Goal: Transaction & Acquisition: Purchase product/service

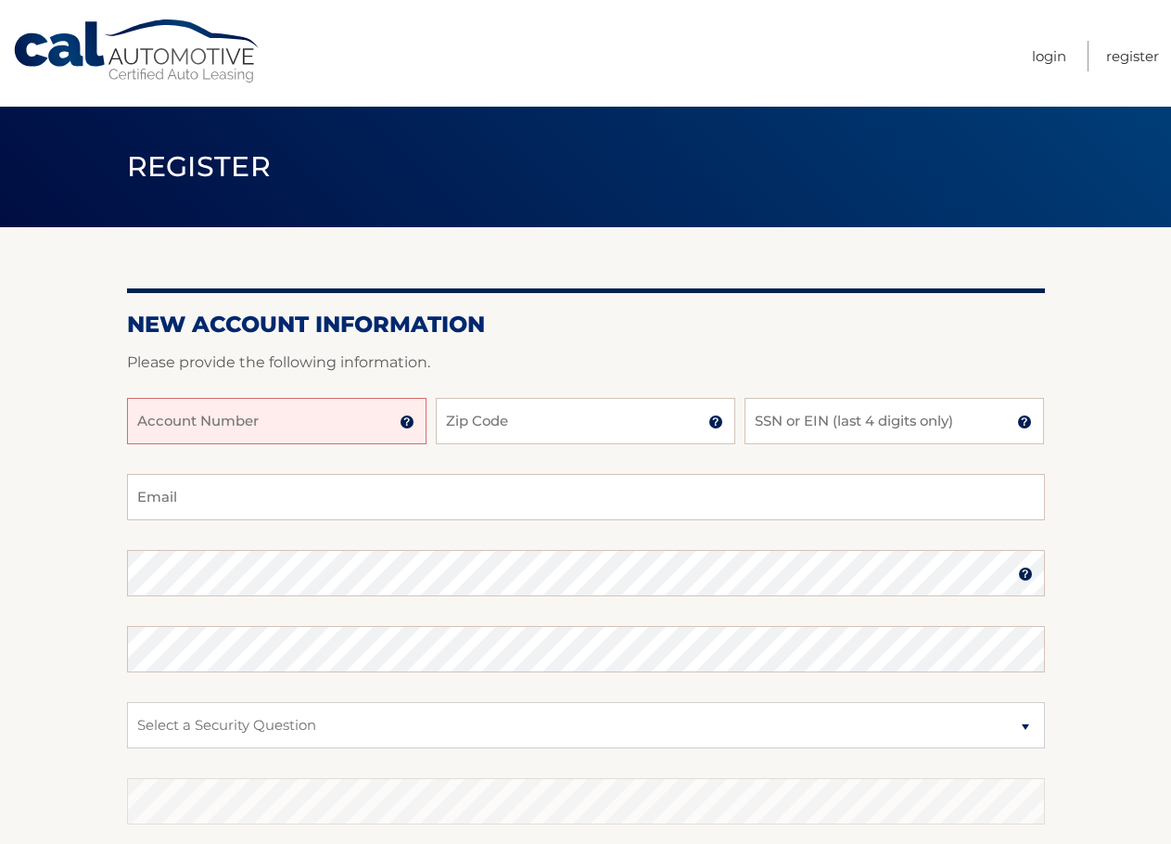
drag, startPoint x: 283, startPoint y: 470, endPoint x: 301, endPoint y: 438, distance: 37.4
click at [283, 468] on div "Account Number 11 digit account number provided on your coupon book or Welcome …" at bounding box center [586, 436] width 918 height 76
click at [305, 436] on input "Account Number" at bounding box center [277, 421] width 300 height 46
paste input "44455997749"
type input "44455997749"
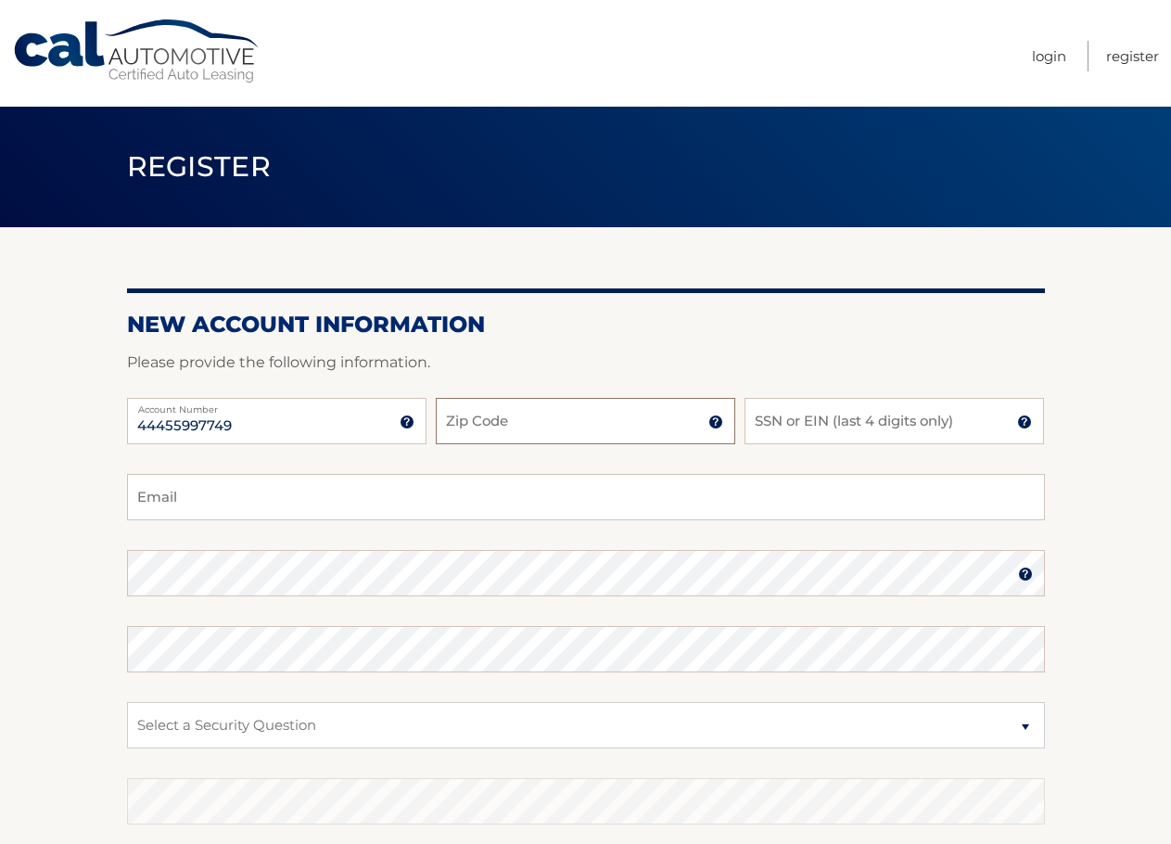
click at [556, 429] on input "Zip Code" at bounding box center [586, 421] width 300 height 46
type input "11746"
type input "7216"
type input "O"
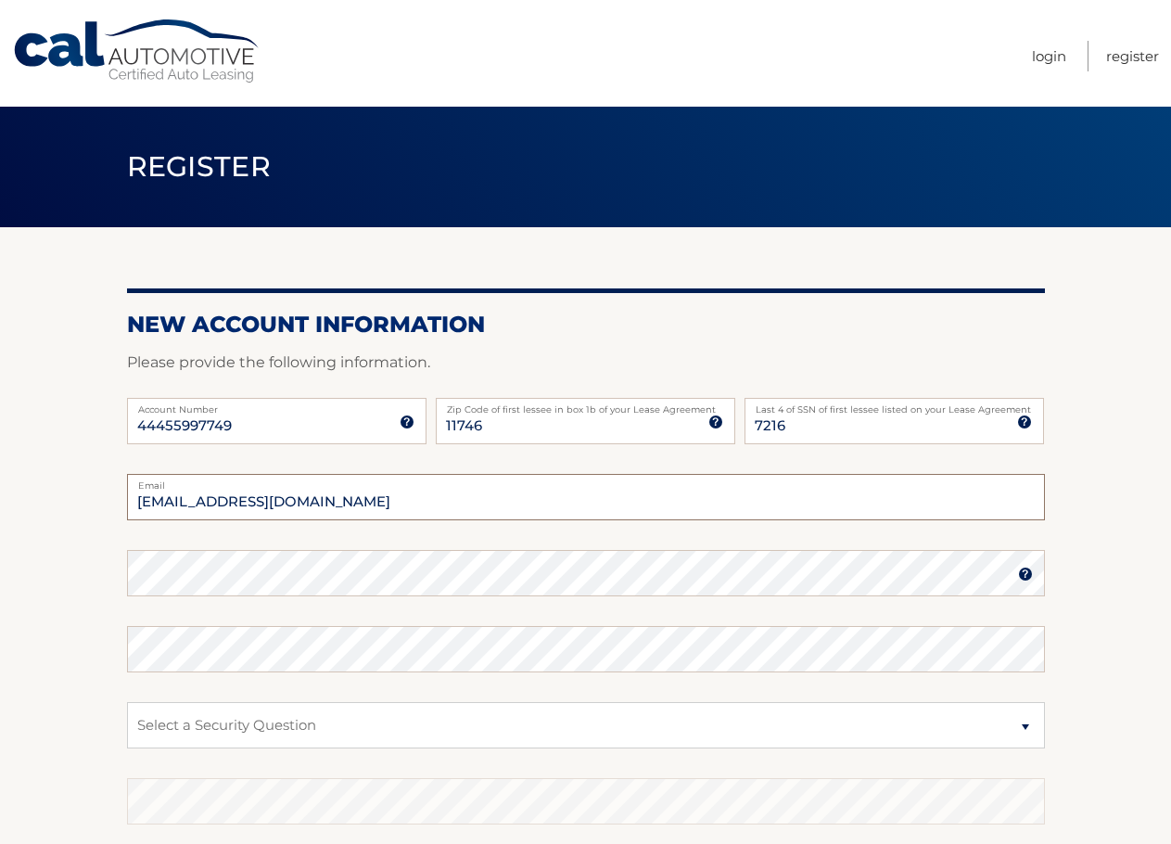
type input "Iamschramm@gmail.com"
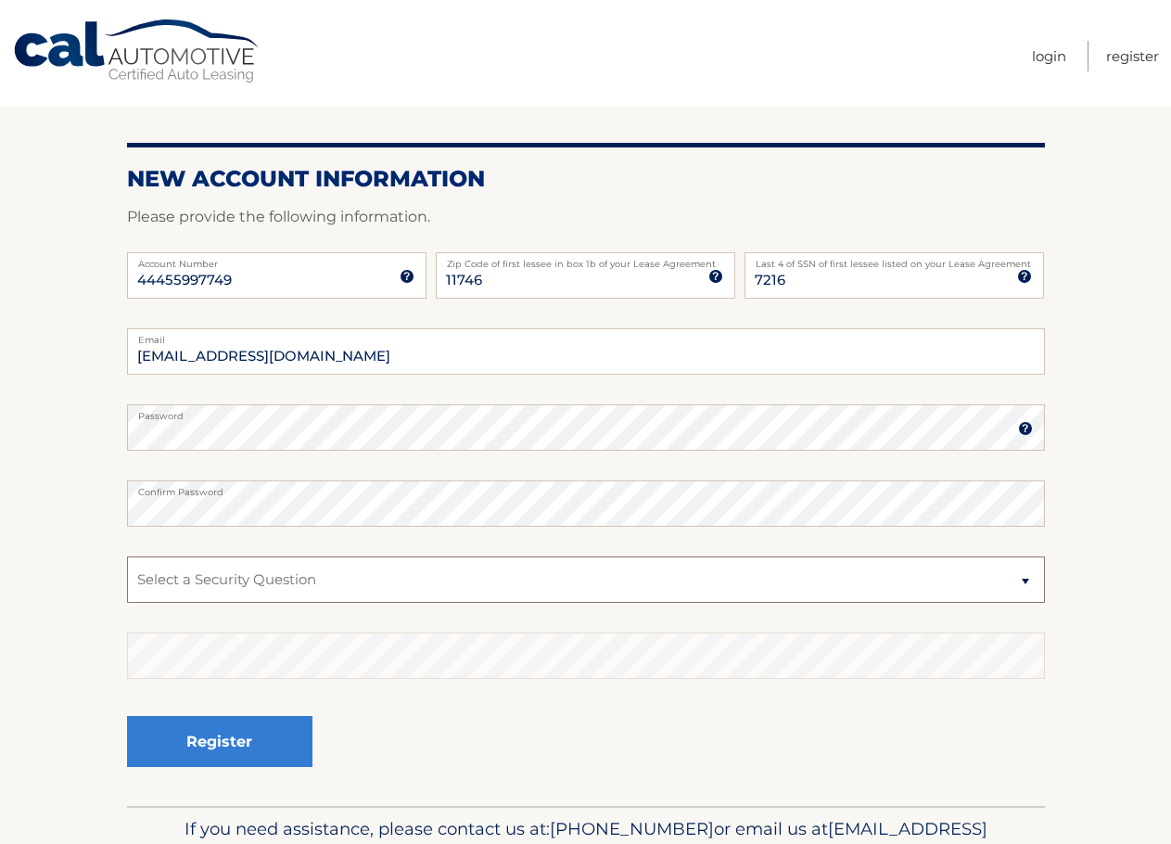
scroll to position [185, 0]
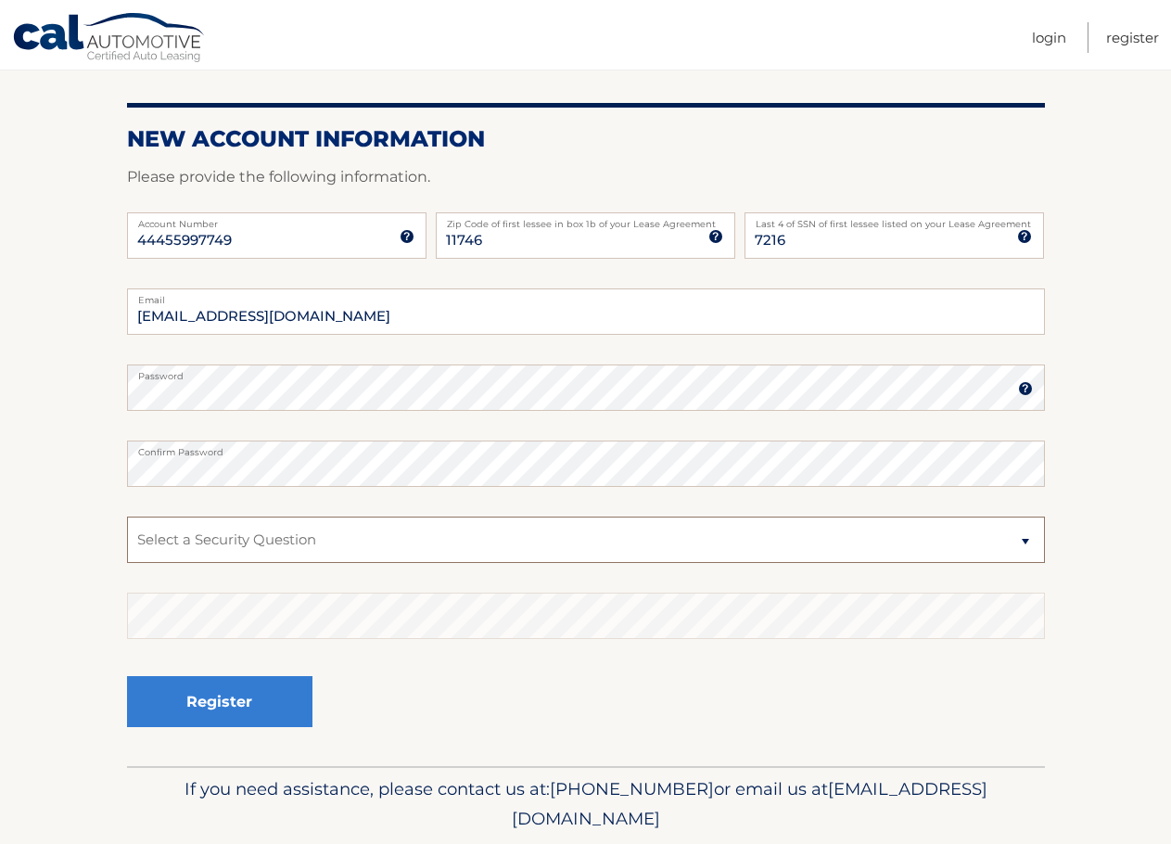
click at [337, 540] on select "Select a Security Question What was the name of your elementary school? What is…" at bounding box center [586, 540] width 918 height 46
click at [127, 517] on select "Select a Security Question What was the name of your elementary school? What is…" at bounding box center [586, 540] width 918 height 46
click at [417, 536] on select "Select a Security Question What was the name of your elementary school? What is…" at bounding box center [586, 540] width 918 height 46
select select "2"
click at [127, 517] on select "Select a Security Question What was the name of your elementary school? What is…" at bounding box center [586, 540] width 918 height 46
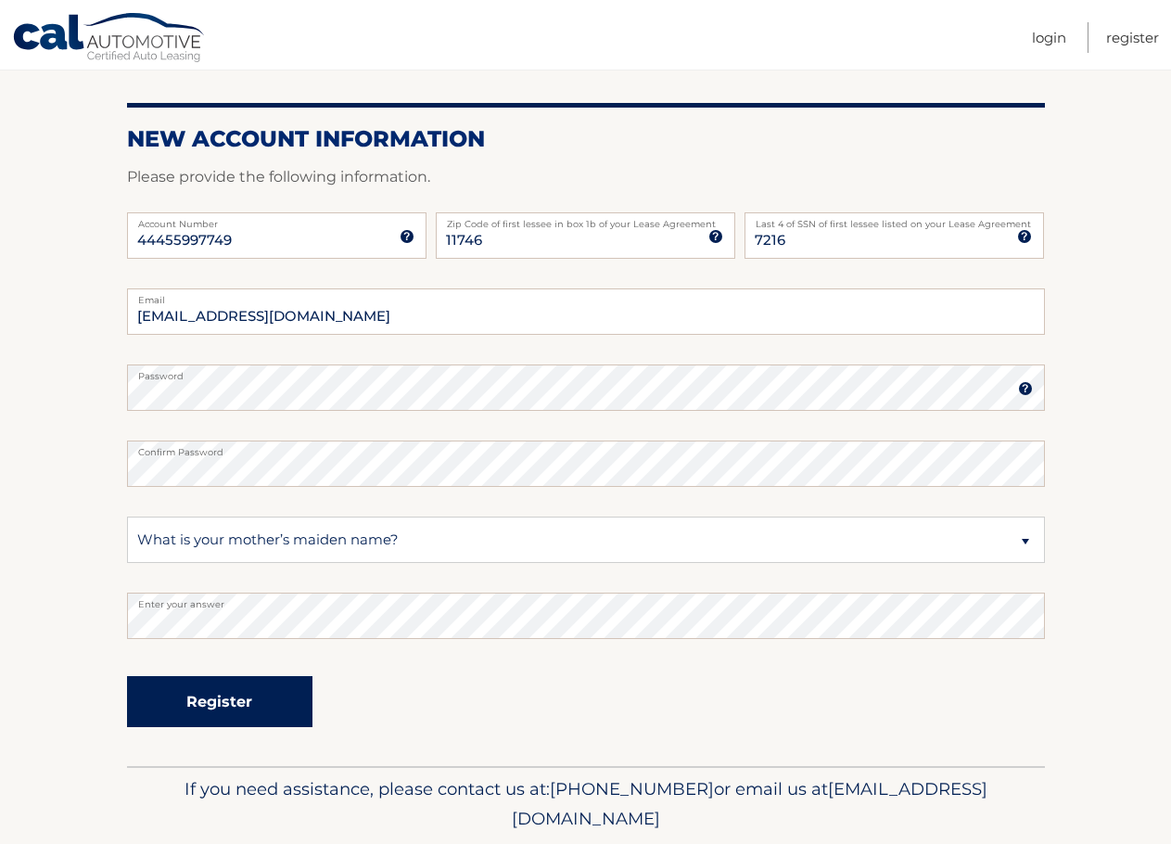
click at [230, 708] on button "Register" at bounding box center [219, 701] width 185 height 51
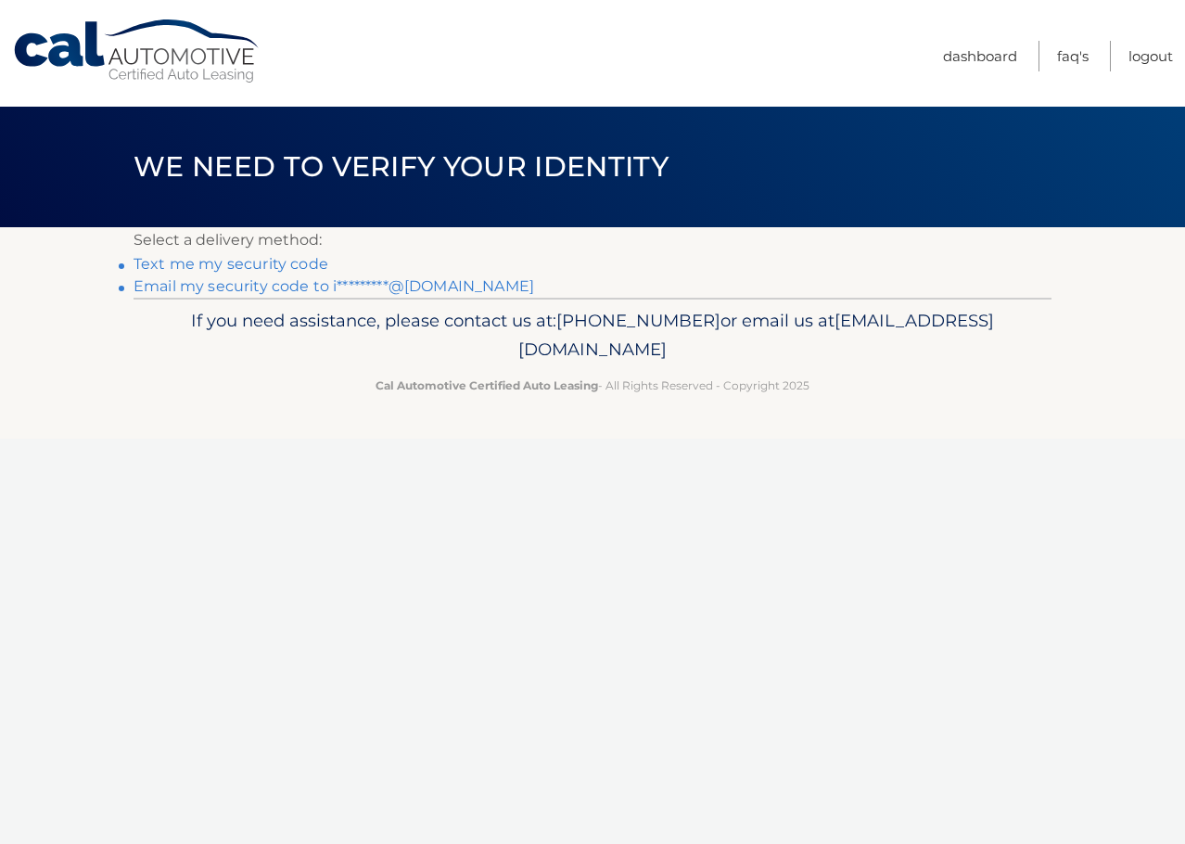
click at [589, 537] on div "Cal Automotive Menu Dashboard FAQ's Logout ×" at bounding box center [592, 422] width 1185 height 844
click at [272, 285] on link "Email my security code to i*********@gmail.com" at bounding box center [334, 286] width 401 height 18
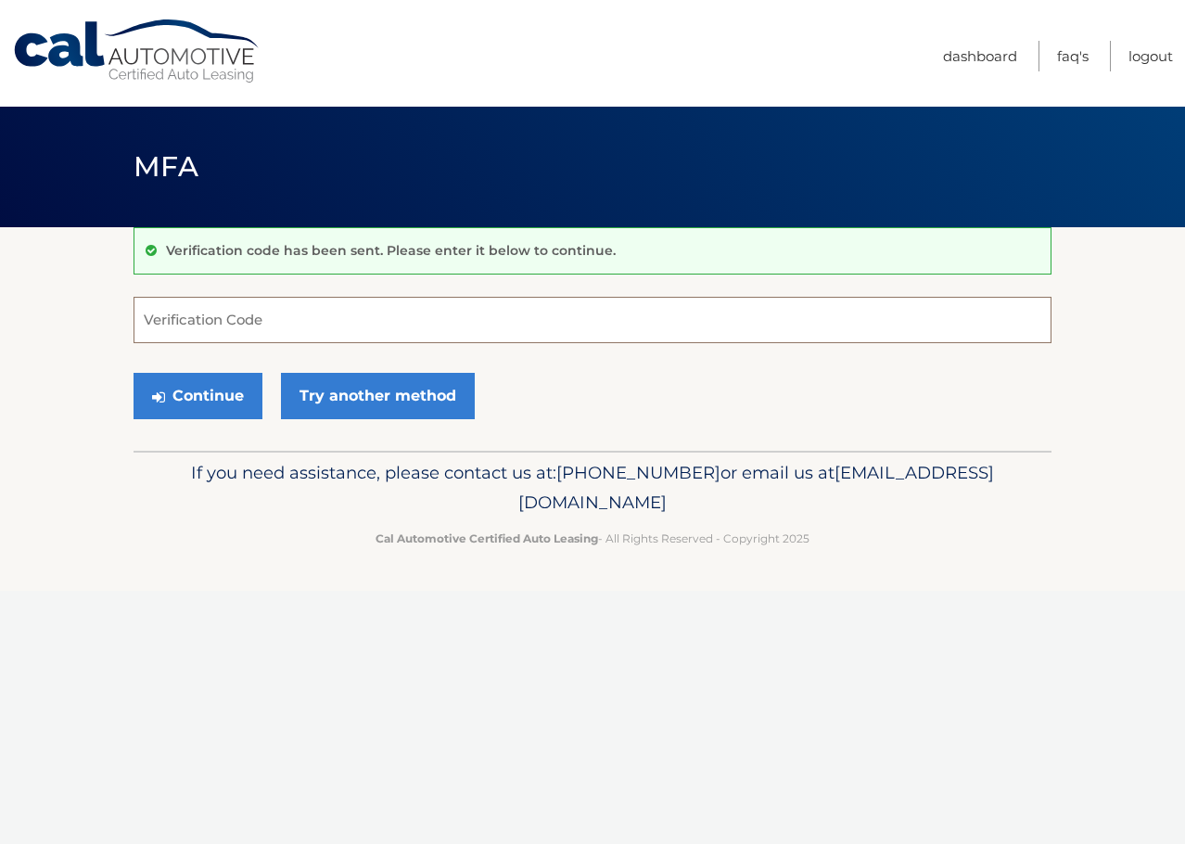
click at [433, 306] on input "Verification Code" at bounding box center [593, 320] width 918 height 46
paste input "595260"
click at [229, 402] on button "Continue" at bounding box center [198, 396] width 129 height 46
click at [393, 311] on label "Verification Code" at bounding box center [593, 304] width 918 height 15
click at [393, 311] on input "595260" at bounding box center [593, 320] width 918 height 46
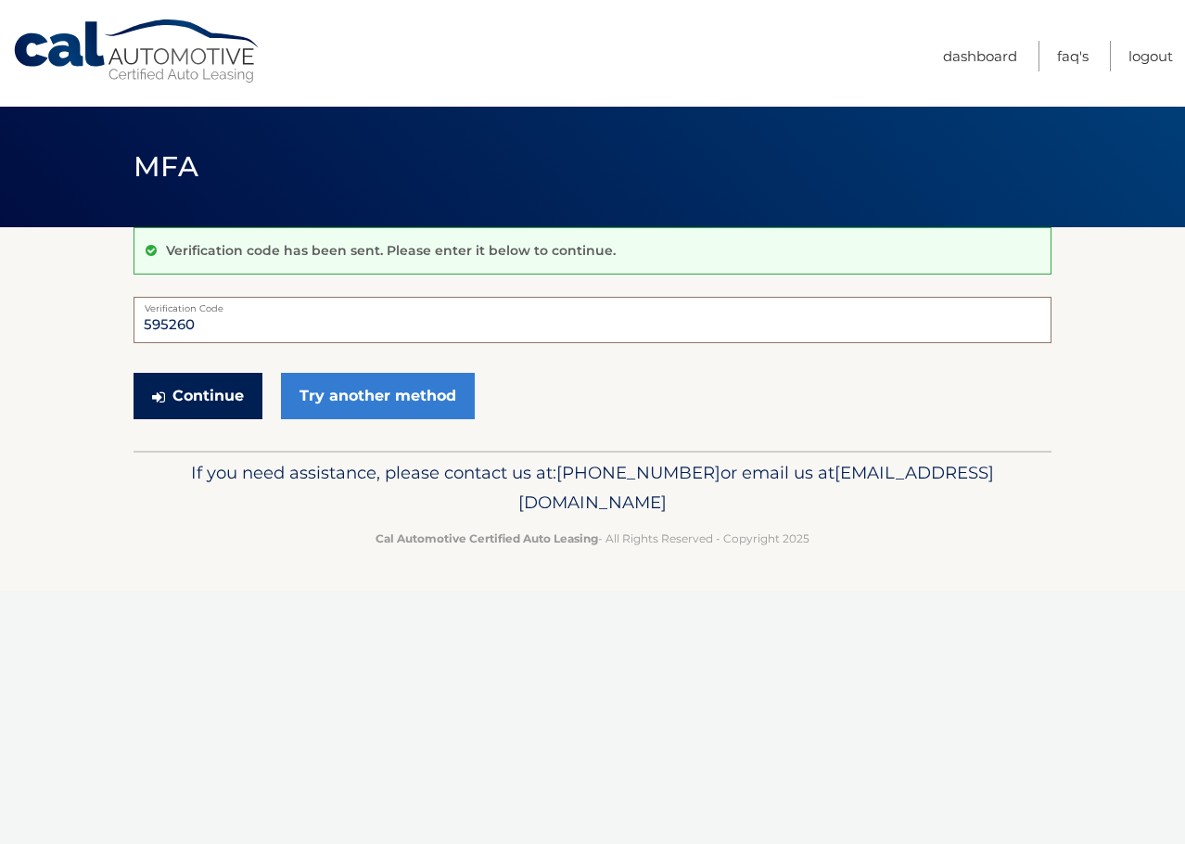
type input "595260"
click at [224, 395] on button "Continue" at bounding box center [198, 396] width 129 height 46
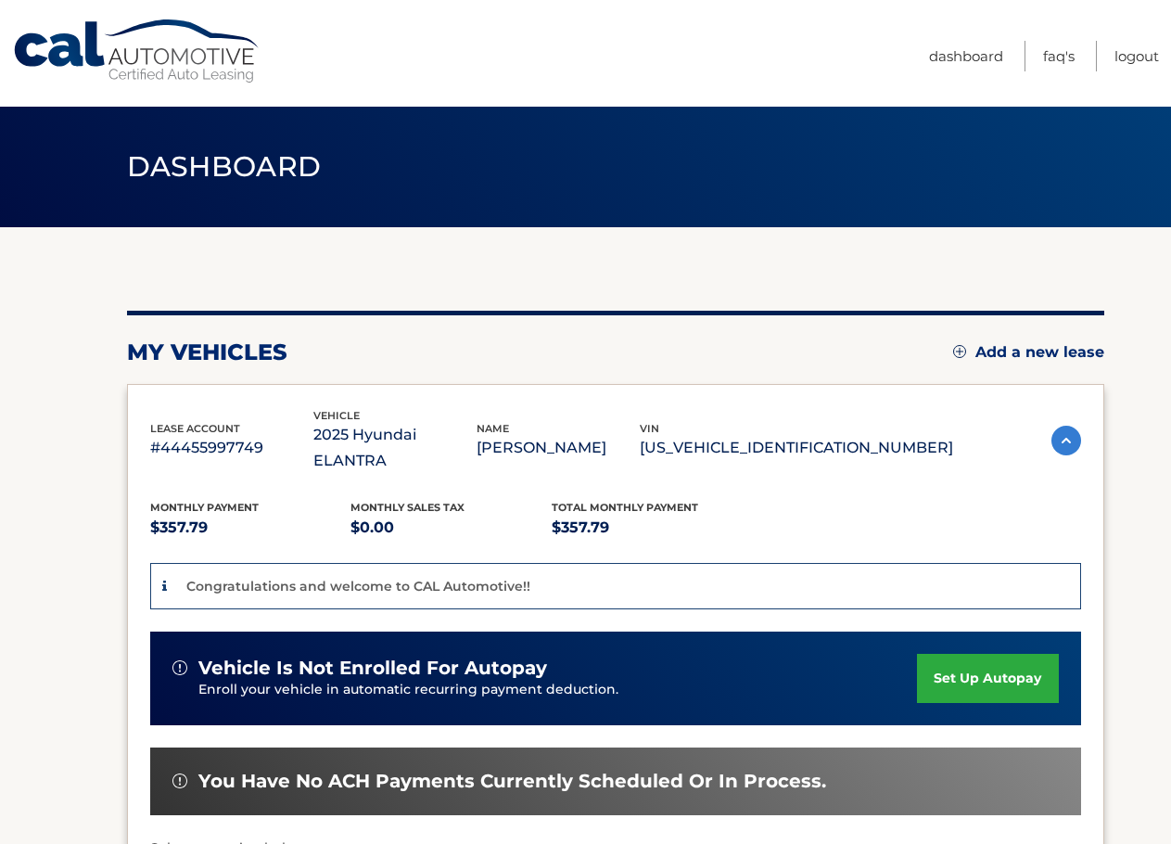
click at [917, 312] on div at bounding box center [615, 313] width 977 height 5
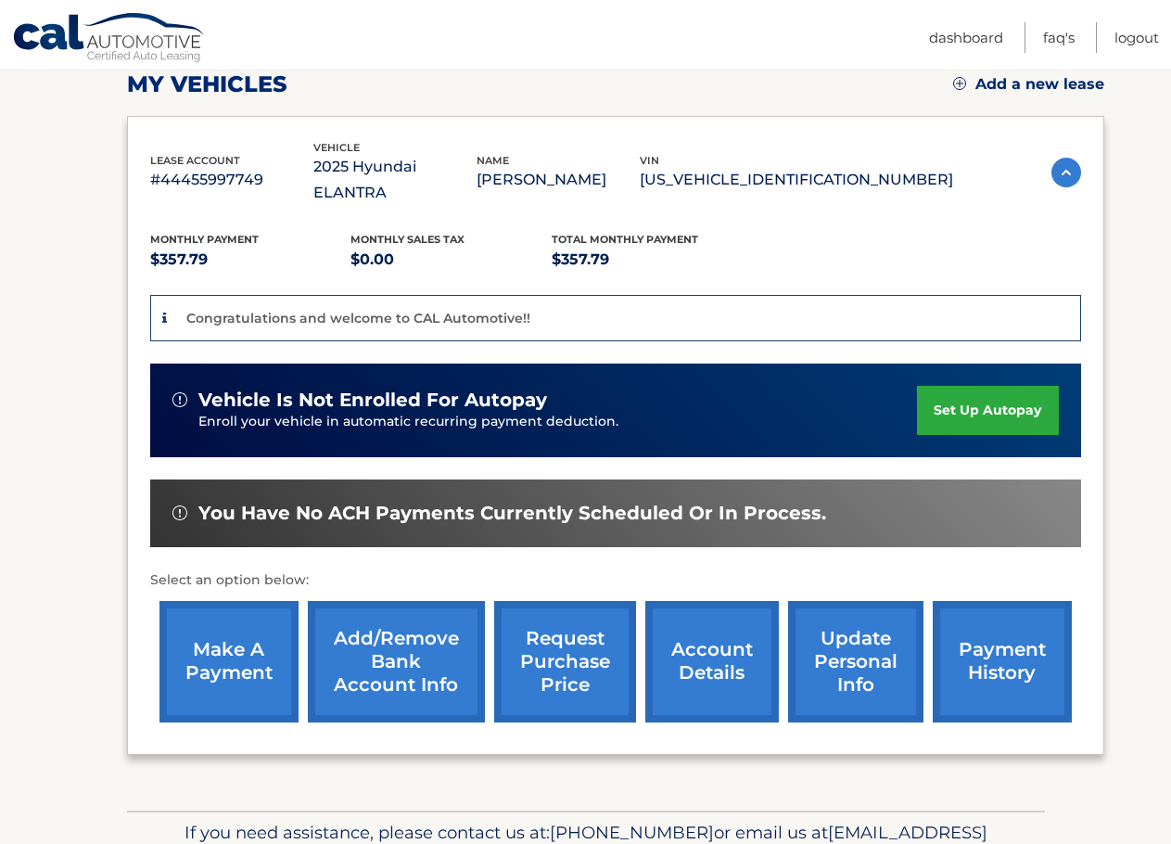
scroll to position [278, 0]
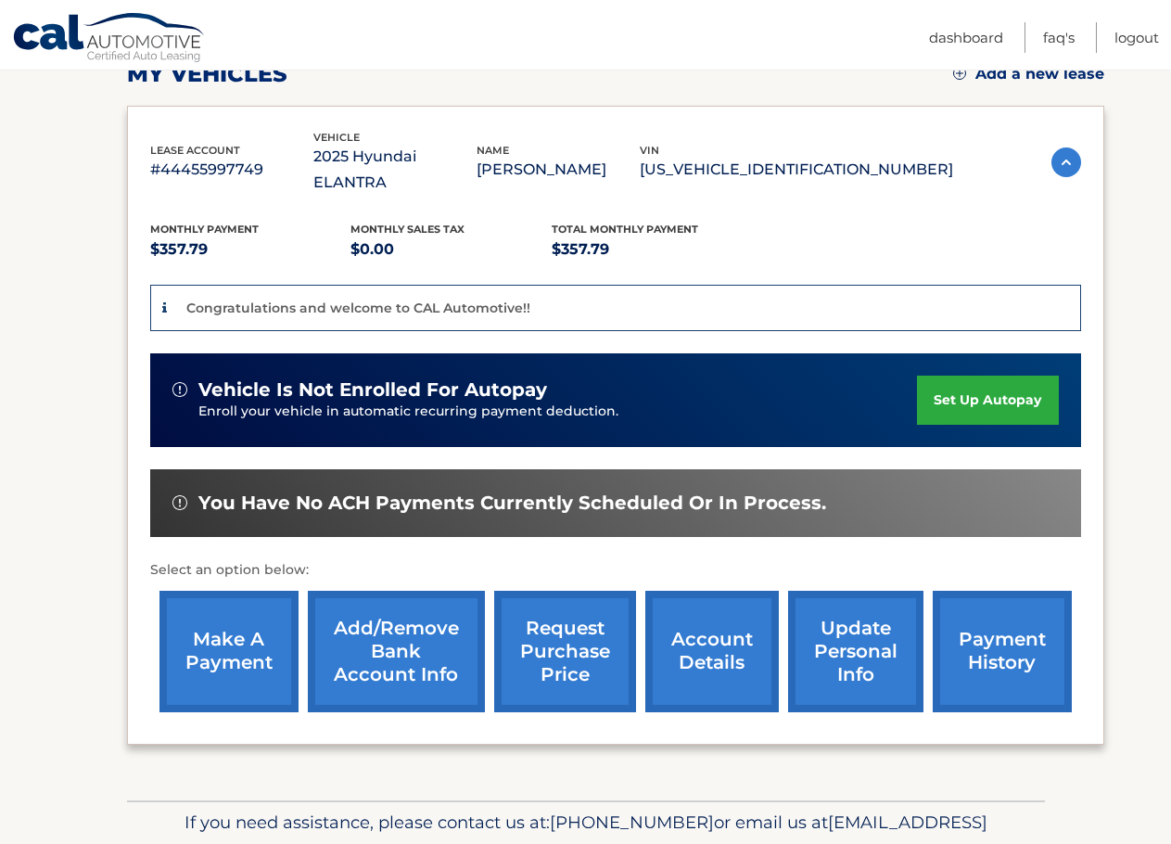
click at [215, 223] on span "Monthly Payment" at bounding box center [204, 229] width 109 height 13
click at [358, 559] on p "Select an option below:" at bounding box center [615, 570] width 931 height 22
click at [244, 644] on link "make a payment" at bounding box center [229, 651] width 139 height 121
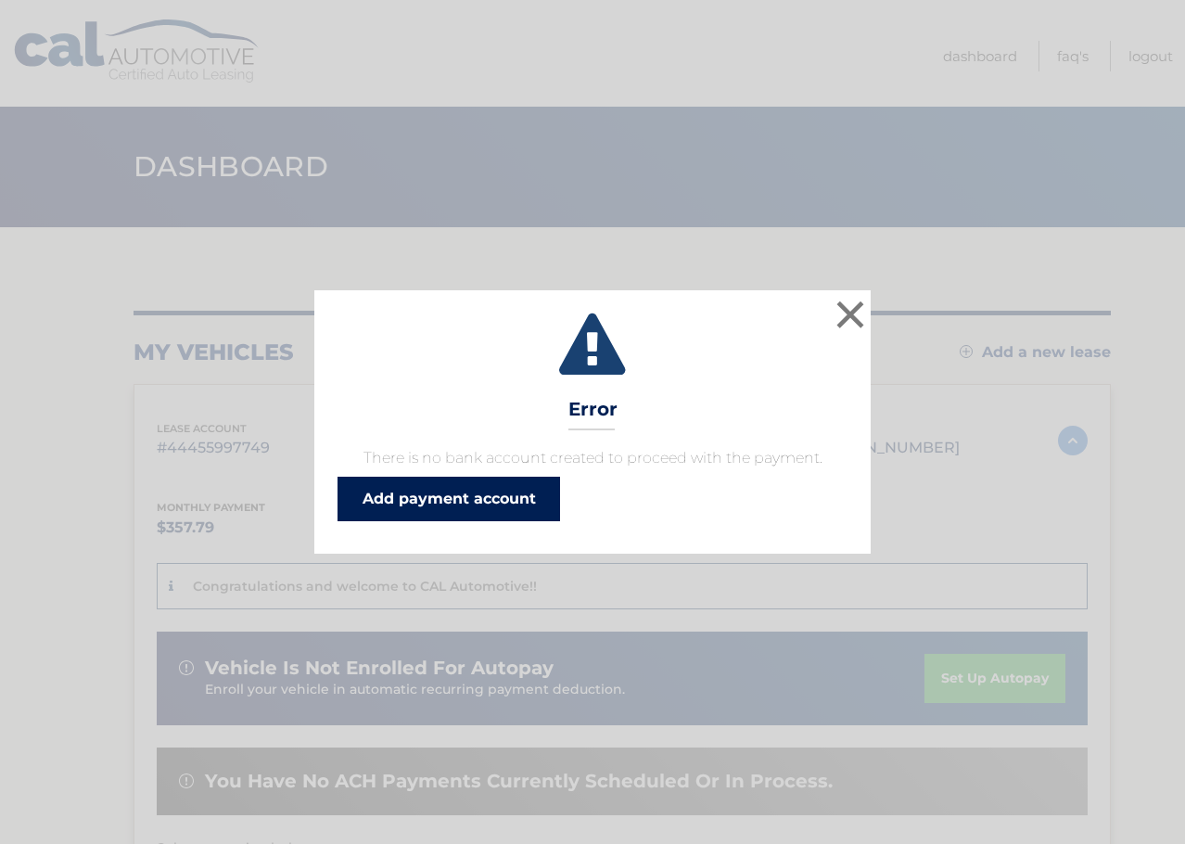
click at [534, 482] on link "Add payment account" at bounding box center [449, 499] width 223 height 45
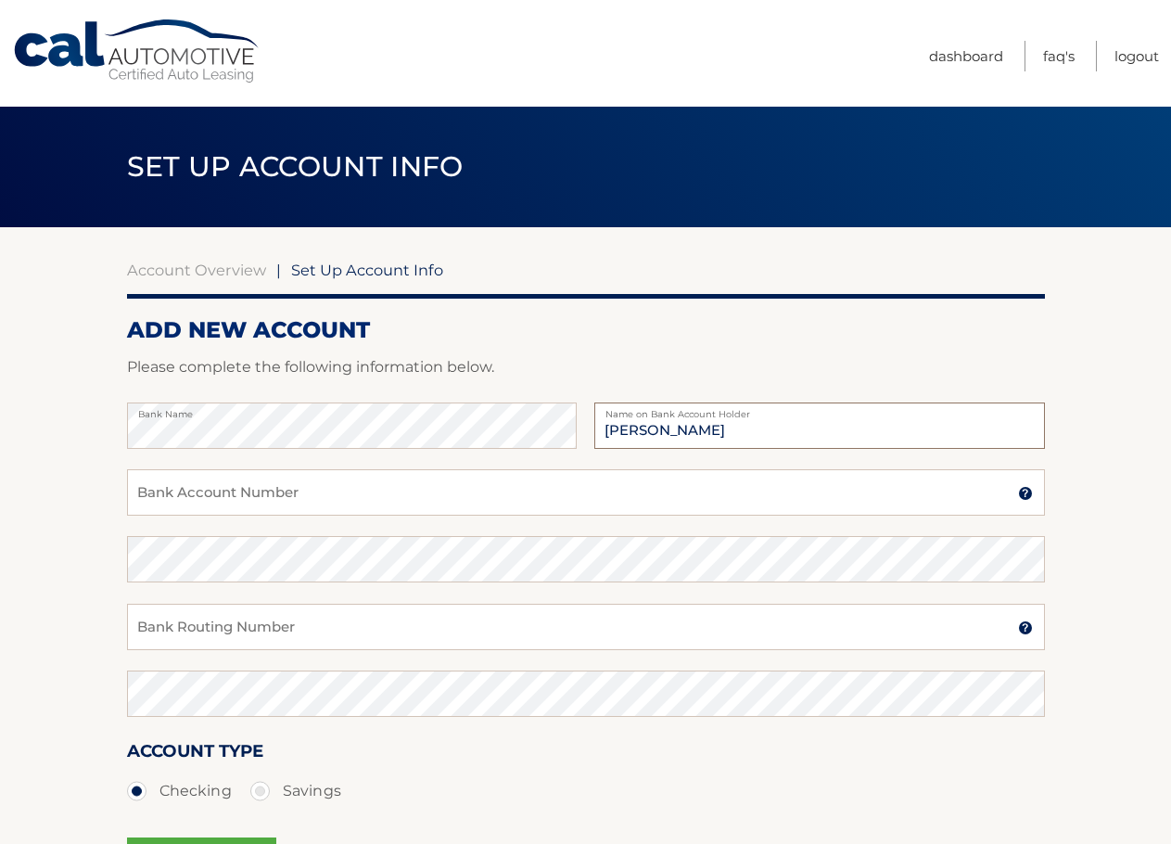
type input "[PERSON_NAME]"
click at [345, 477] on input "Bank Account Number" at bounding box center [586, 492] width 918 height 46
drag, startPoint x: 340, startPoint y: 499, endPoint x: 471, endPoint y: 484, distance: 131.6
click at [341, 499] on input "Bank Account Number" at bounding box center [586, 492] width 918 height 46
click at [1032, 494] on img at bounding box center [1025, 493] width 15 height 15
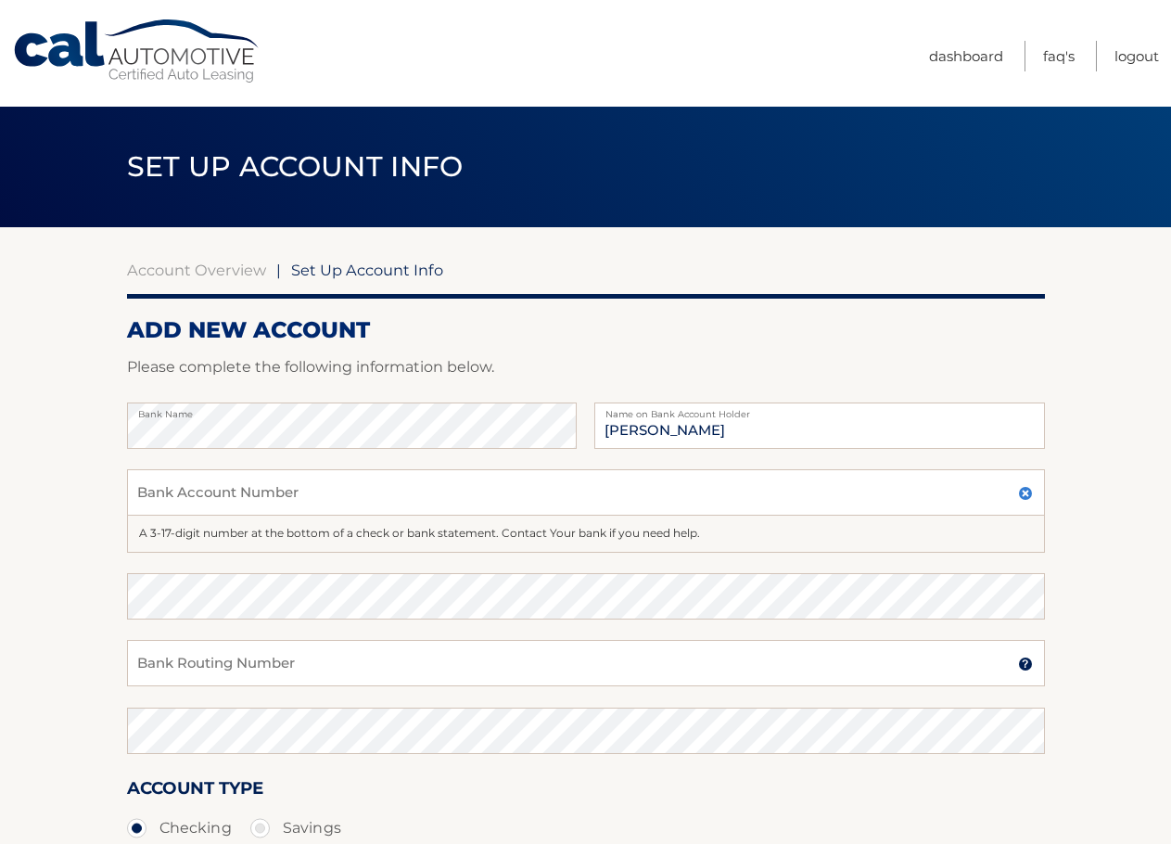
click at [1076, 479] on section "Account Overview | Set Up Account Info ADD NEW ACCOUNT Please complete the foll…" at bounding box center [585, 599] width 1171 height 745
click at [964, 497] on input "Bank Account Number" at bounding box center [586, 492] width 918 height 46
type input "0"
click at [964, 497] on input "Bank Account Number" at bounding box center [586, 492] width 918 height 46
click at [336, 501] on input "Bank Account Number" at bounding box center [586, 492] width 918 height 46
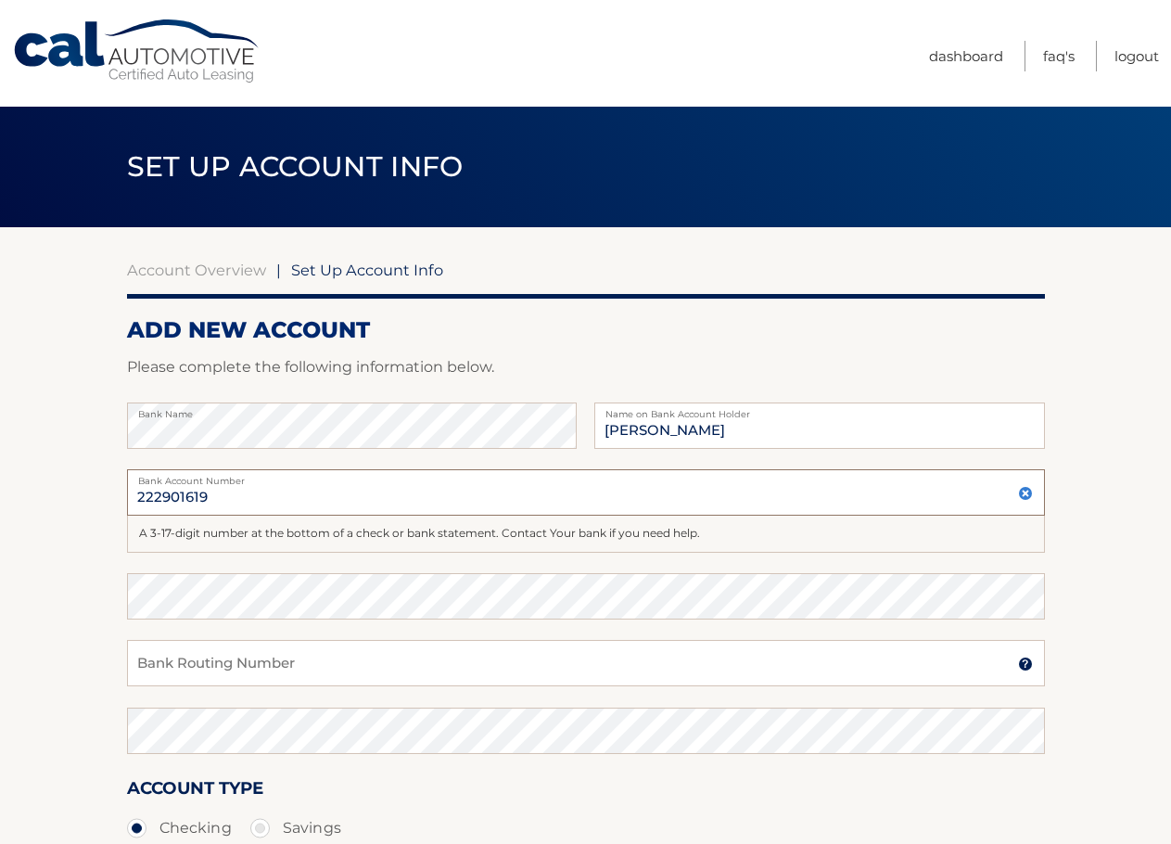
type input "222901619"
click at [361, 680] on input "Bank Routing Number" at bounding box center [586, 663] width 918 height 46
click at [370, 668] on input "Bank Routing Number" at bounding box center [586, 663] width 918 height 46
click at [1032, 662] on img at bounding box center [1025, 664] width 15 height 15
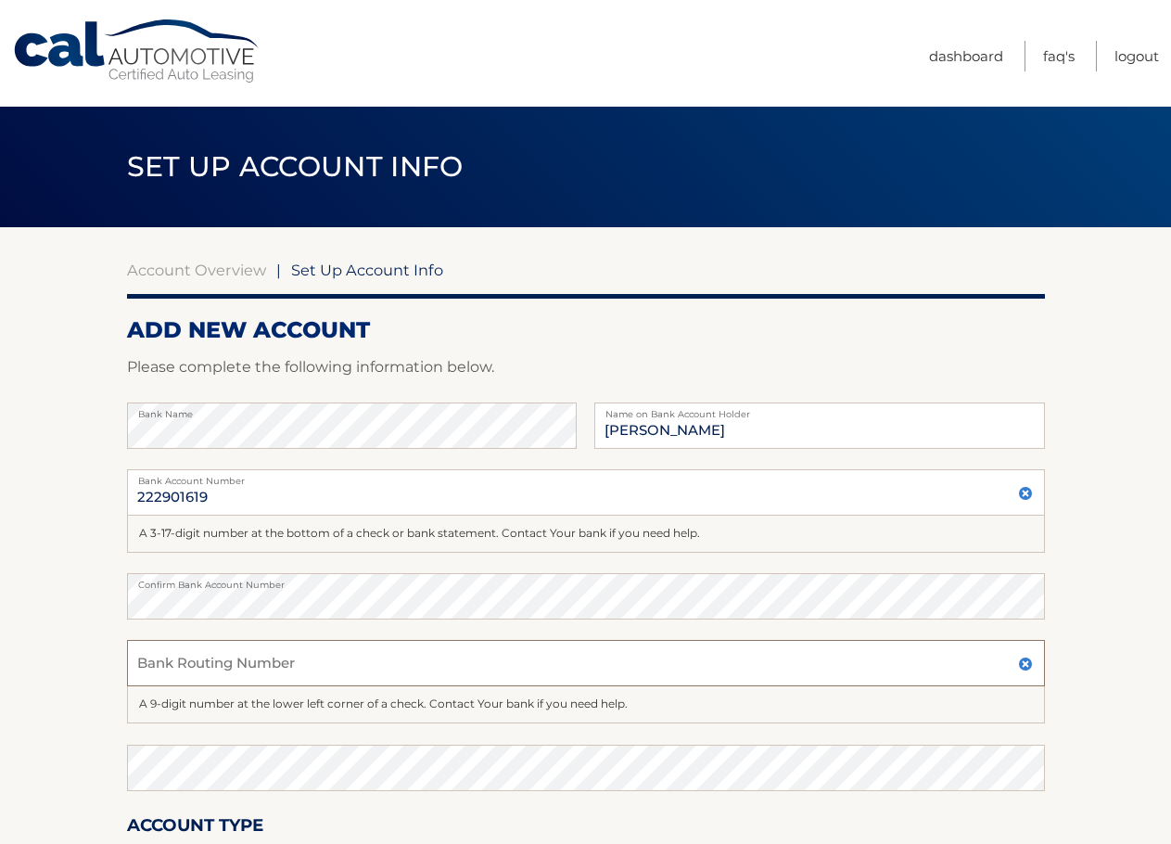
click at [816, 664] on input "Bank Routing Number" at bounding box center [586, 663] width 918 height 46
type input "021000089"
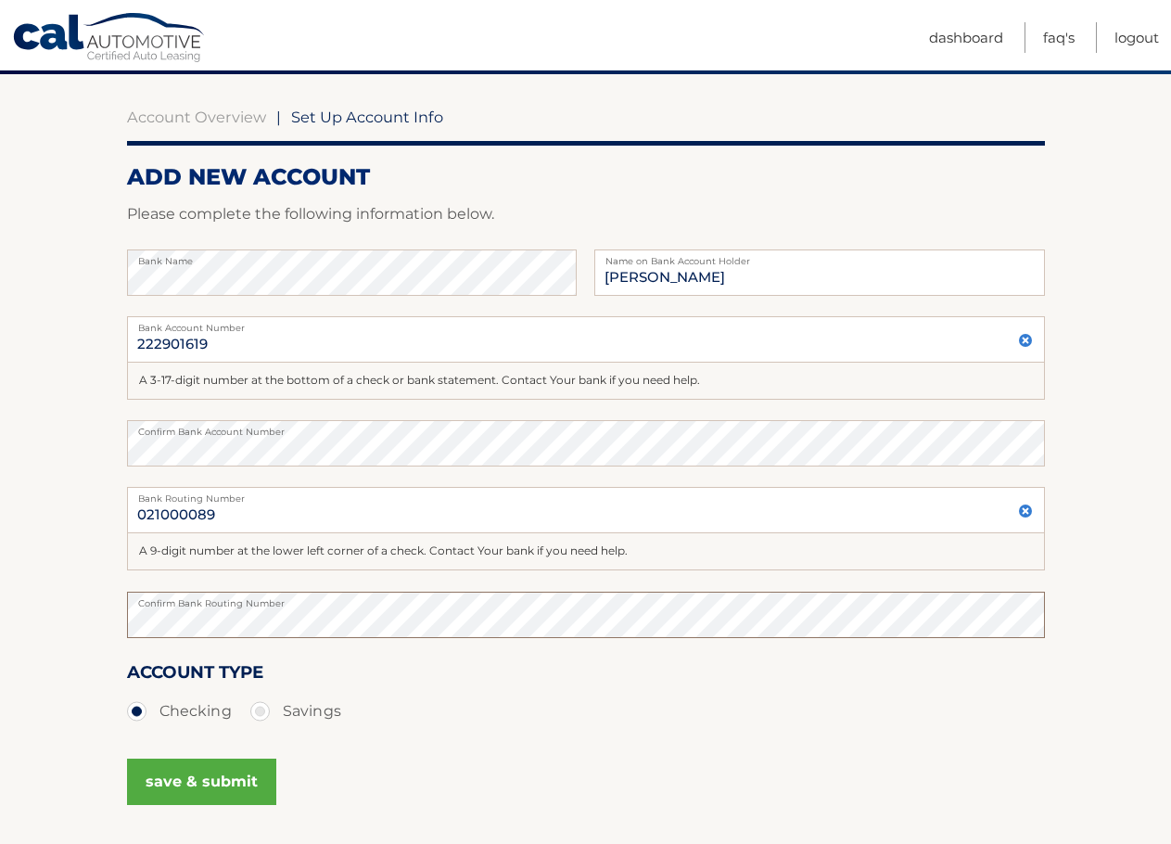
scroll to position [185, 0]
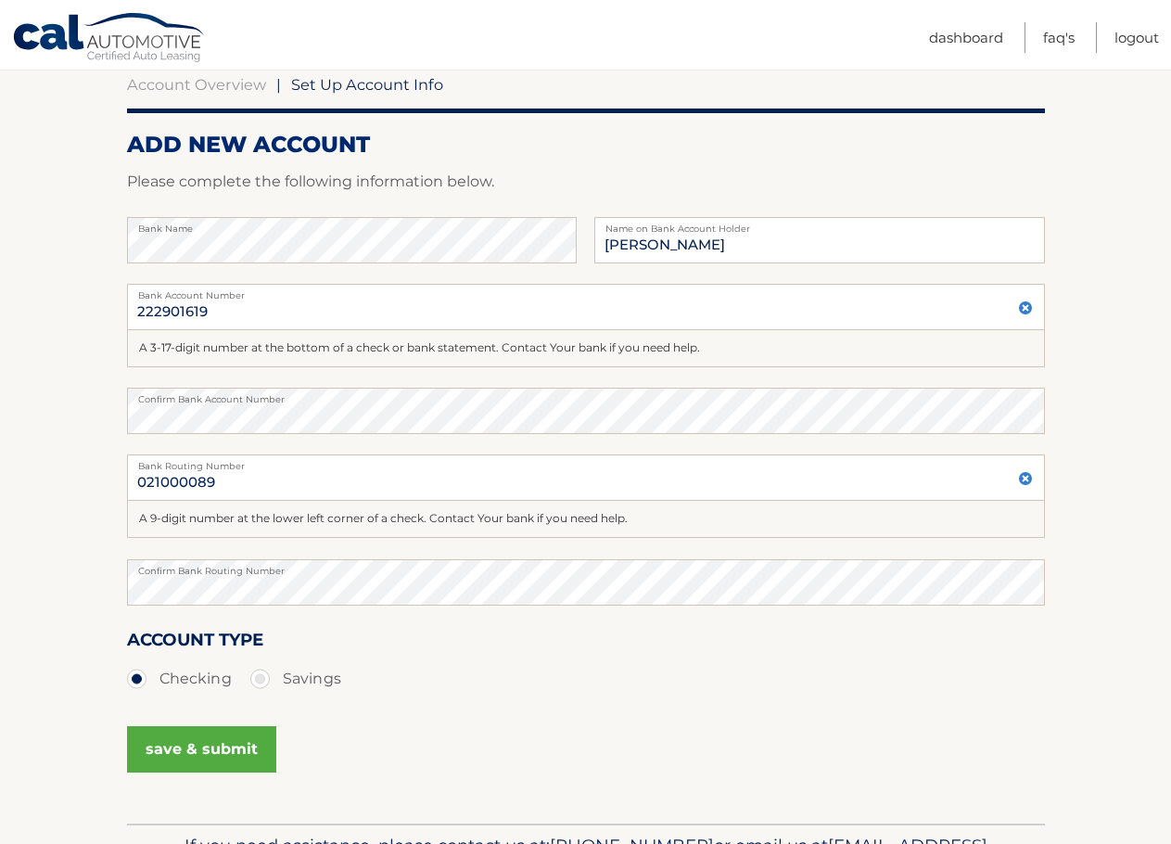
click at [199, 750] on button "save & submit" at bounding box center [201, 749] width 149 height 46
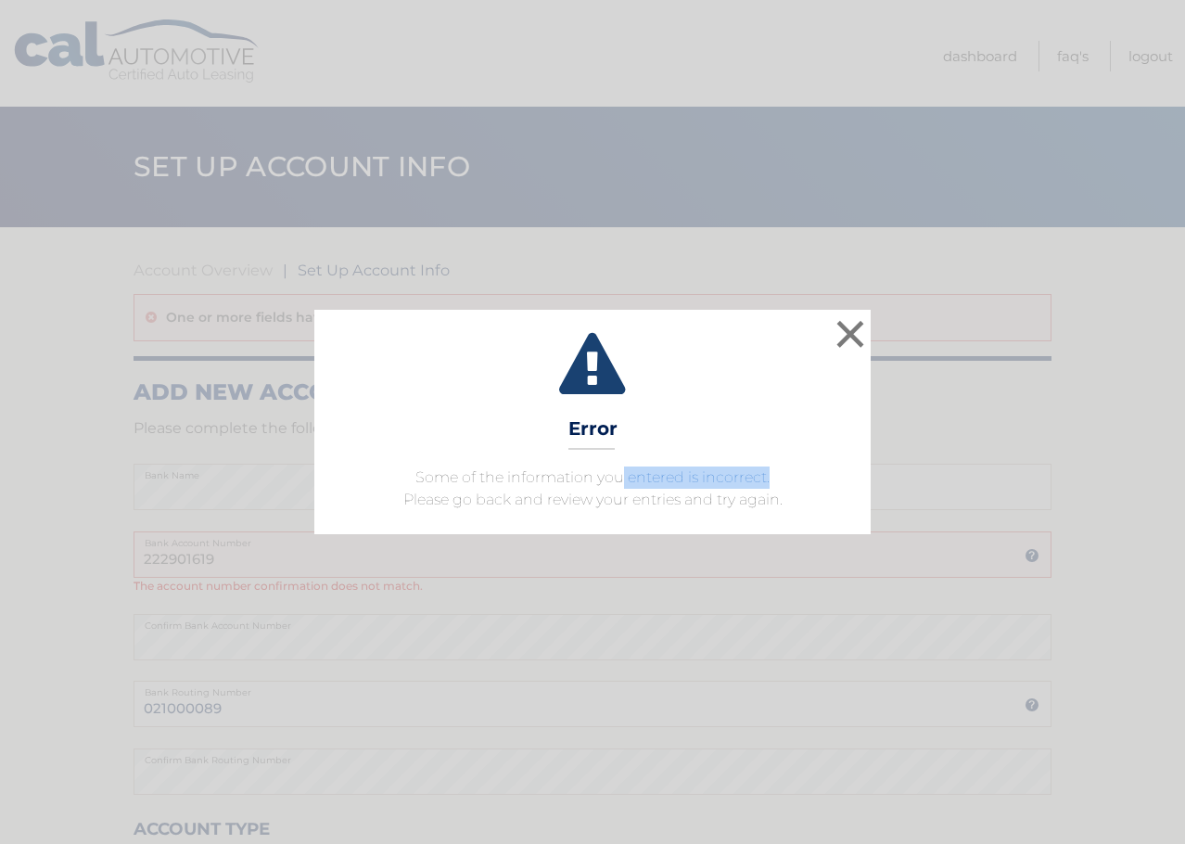
drag, startPoint x: 622, startPoint y: 479, endPoint x: 767, endPoint y: 488, distance: 145.0
click at [769, 488] on p "Some of the information you entered is incorrect. Please go back and review you…" at bounding box center [593, 488] width 510 height 45
click at [762, 488] on p "Some of the information you entered is incorrect. Please go back and review you…" at bounding box center [593, 488] width 510 height 45
click at [843, 331] on button "×" at bounding box center [850, 333] width 37 height 37
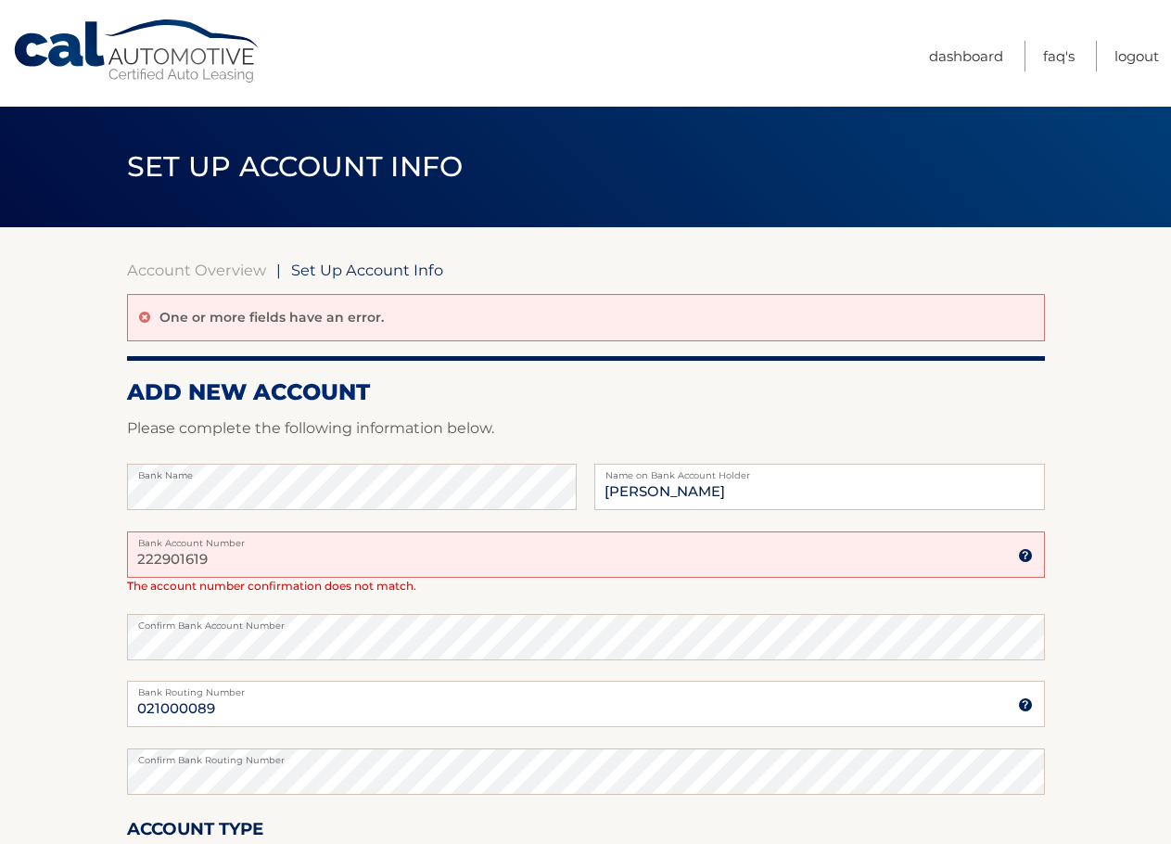
click at [168, 558] on input "222901619" at bounding box center [586, 554] width 918 height 46
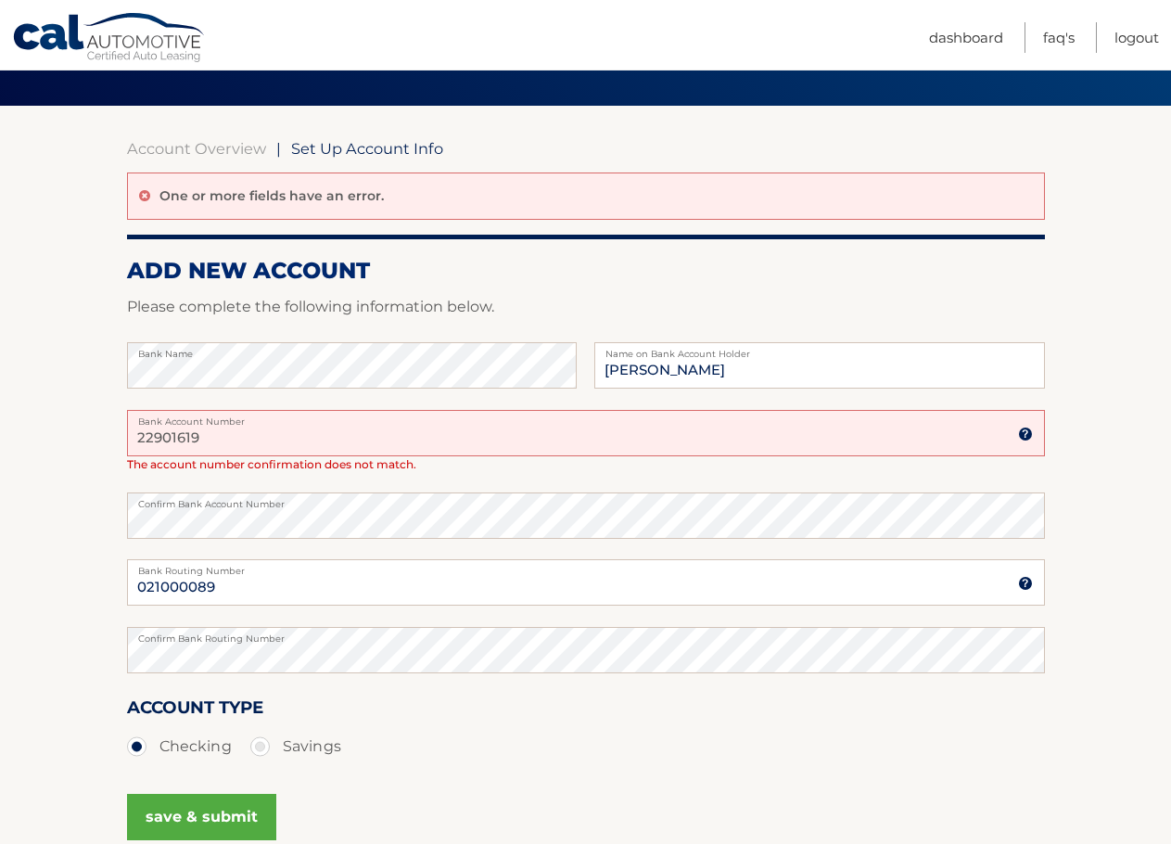
scroll to position [309, 0]
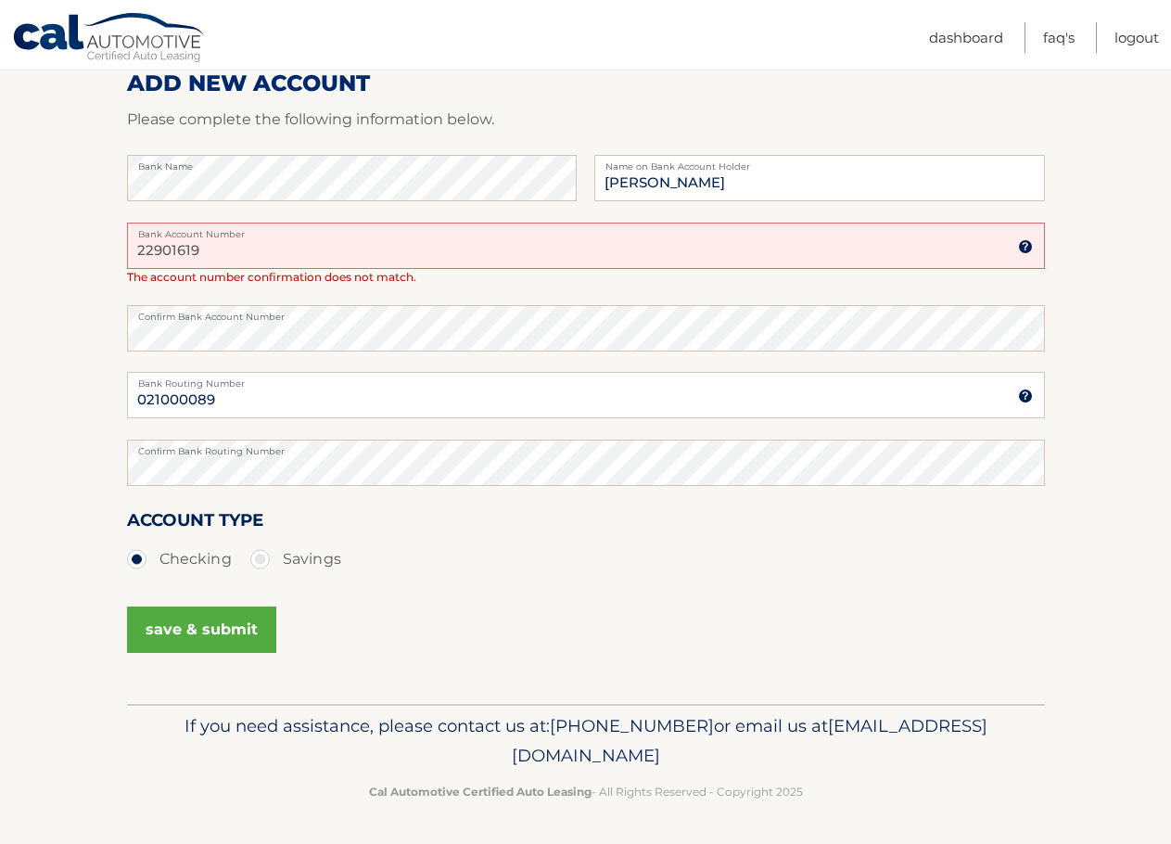
type input "22901619"
click at [662, 185] on input "Michael Schramm" at bounding box center [819, 178] width 450 height 46
type input "[PERSON_NAME]"
click at [180, 632] on button "save & submit" at bounding box center [201, 630] width 149 height 46
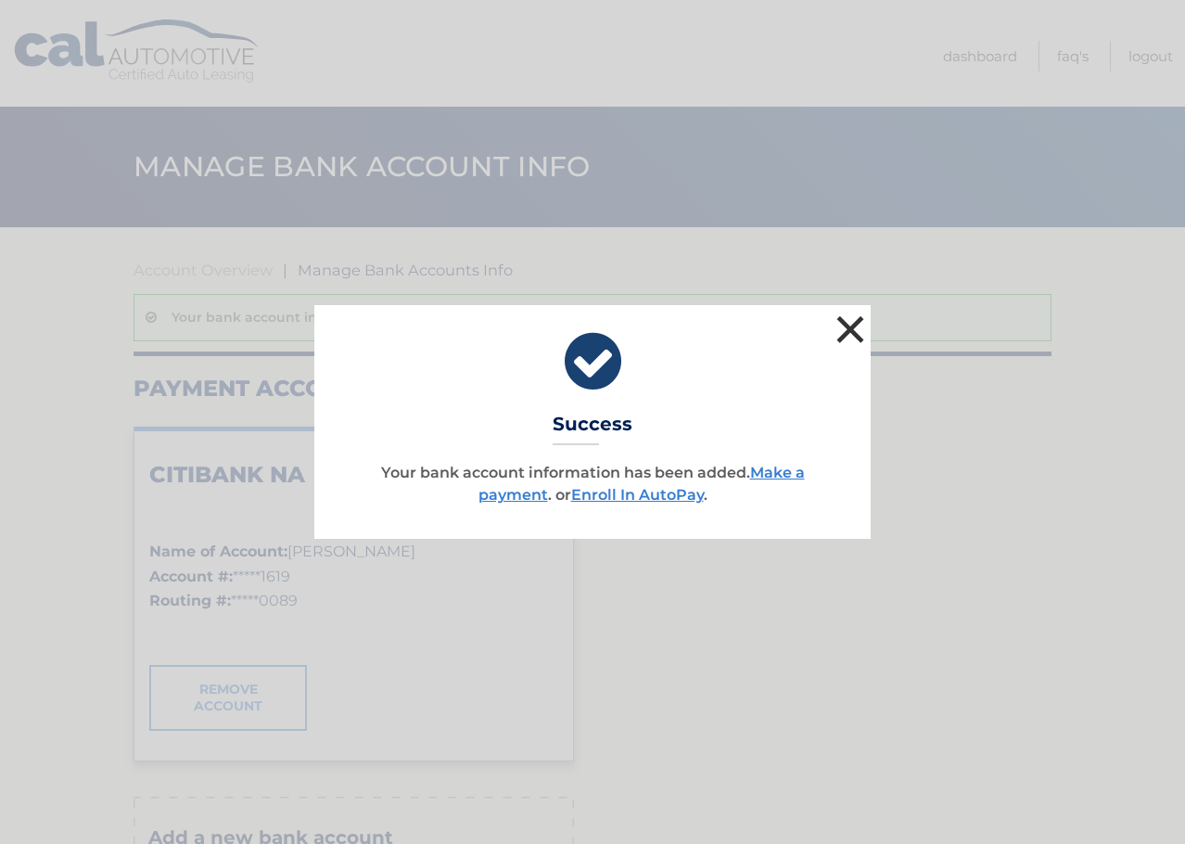
click at [857, 326] on button "×" at bounding box center [850, 329] width 37 height 37
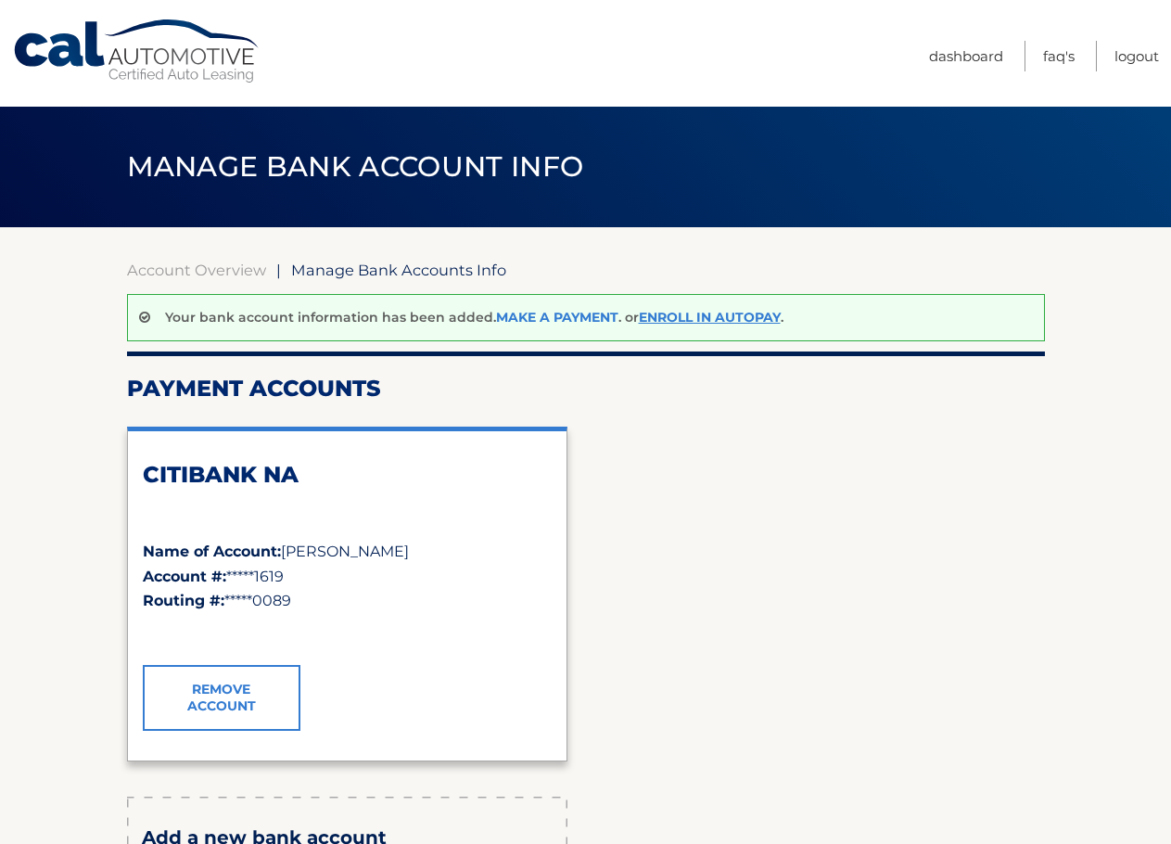
click at [588, 317] on link "Make a payment" at bounding box center [557, 317] width 122 height 17
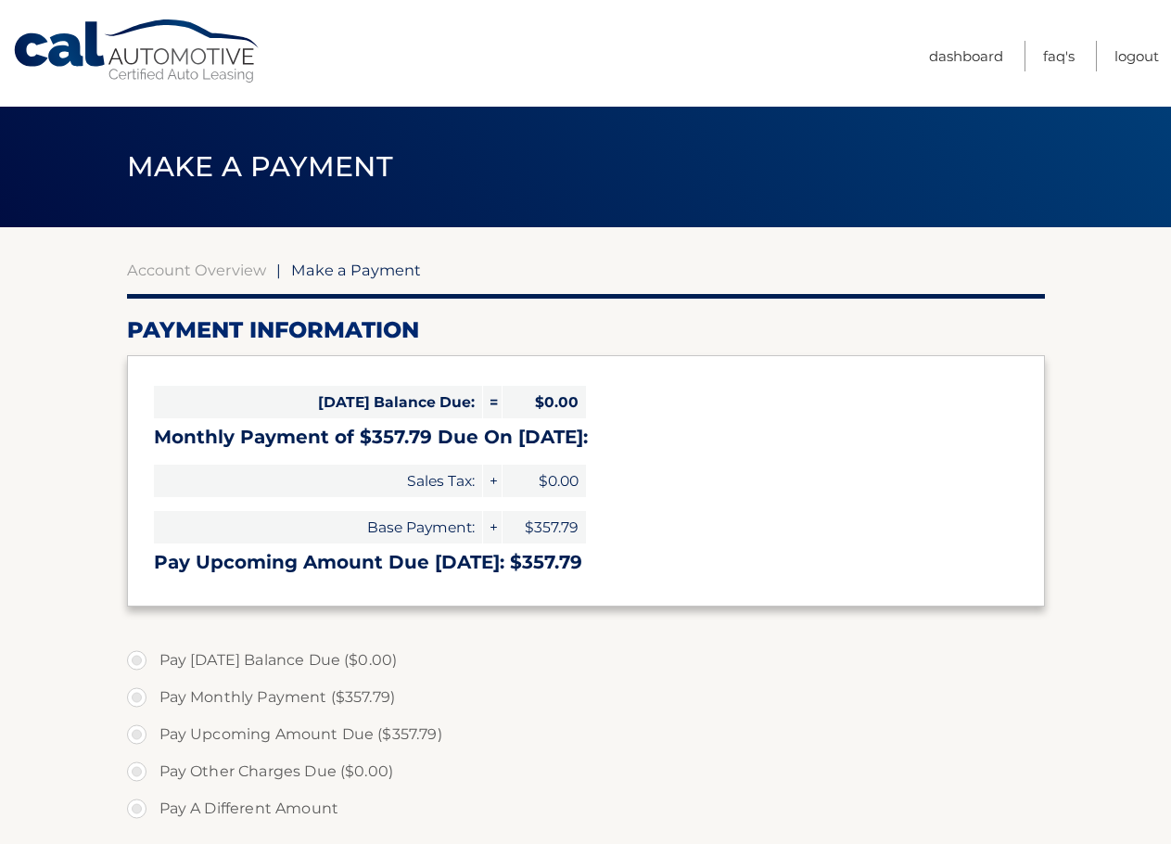
select select "YjVmN2NkOTMtYWI0Ny00ZDhiLTlhYjYtYjg2ZjhlZmQ3ZmE0"
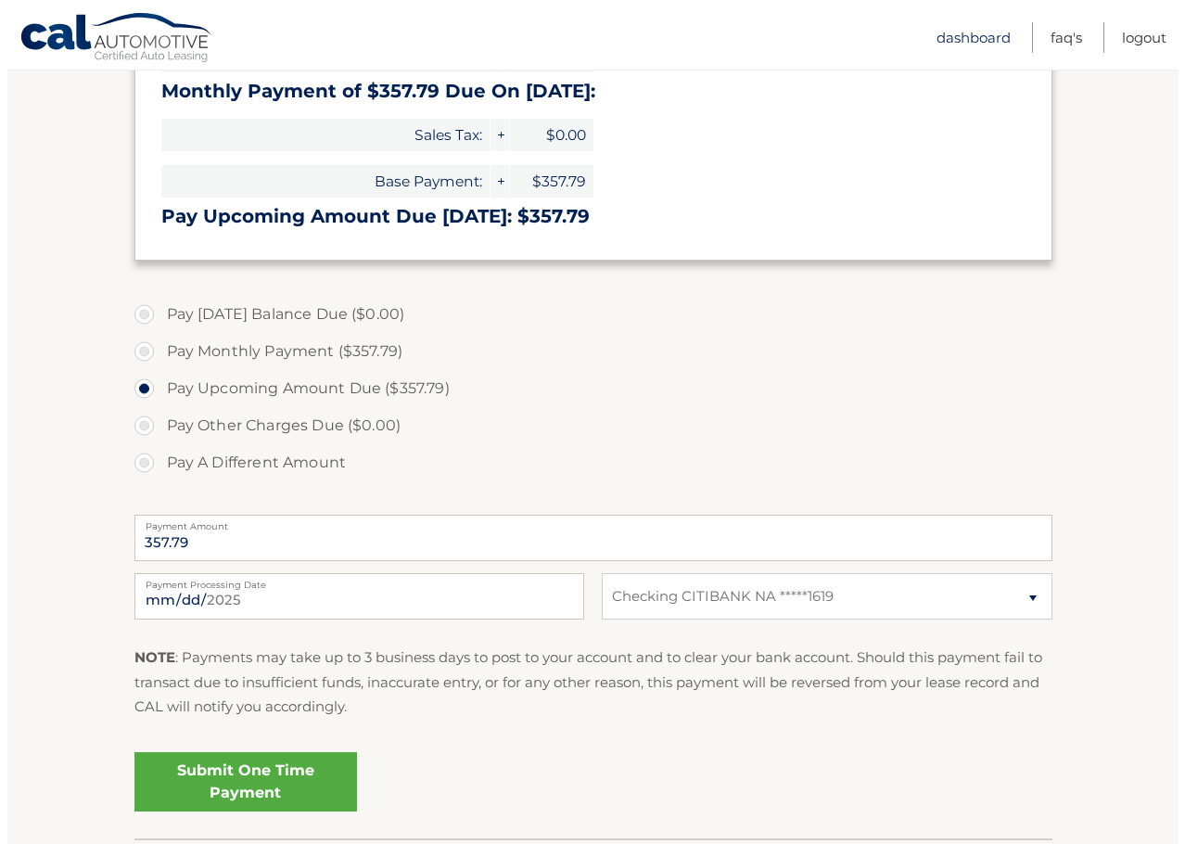
scroll to position [464, 0]
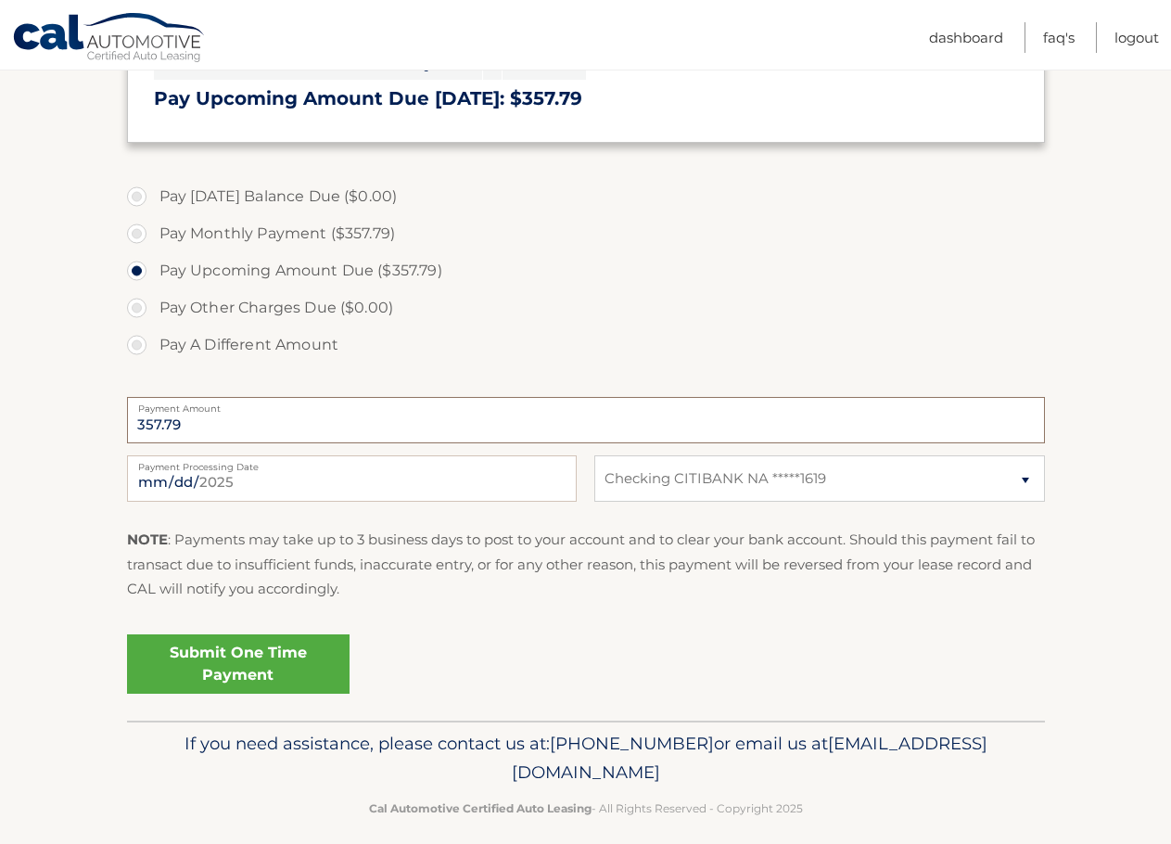
click at [215, 426] on input "357.79" at bounding box center [586, 420] width 918 height 46
drag, startPoint x: 198, startPoint y: 421, endPoint x: 147, endPoint y: 428, distance: 51.5
click at [147, 428] on input "357.79" at bounding box center [586, 420] width 918 height 46
click at [139, 336] on label "Pay A Different Amount" at bounding box center [586, 344] width 918 height 37
click at [139, 336] on input "Pay A Different Amount" at bounding box center [143, 341] width 19 height 30
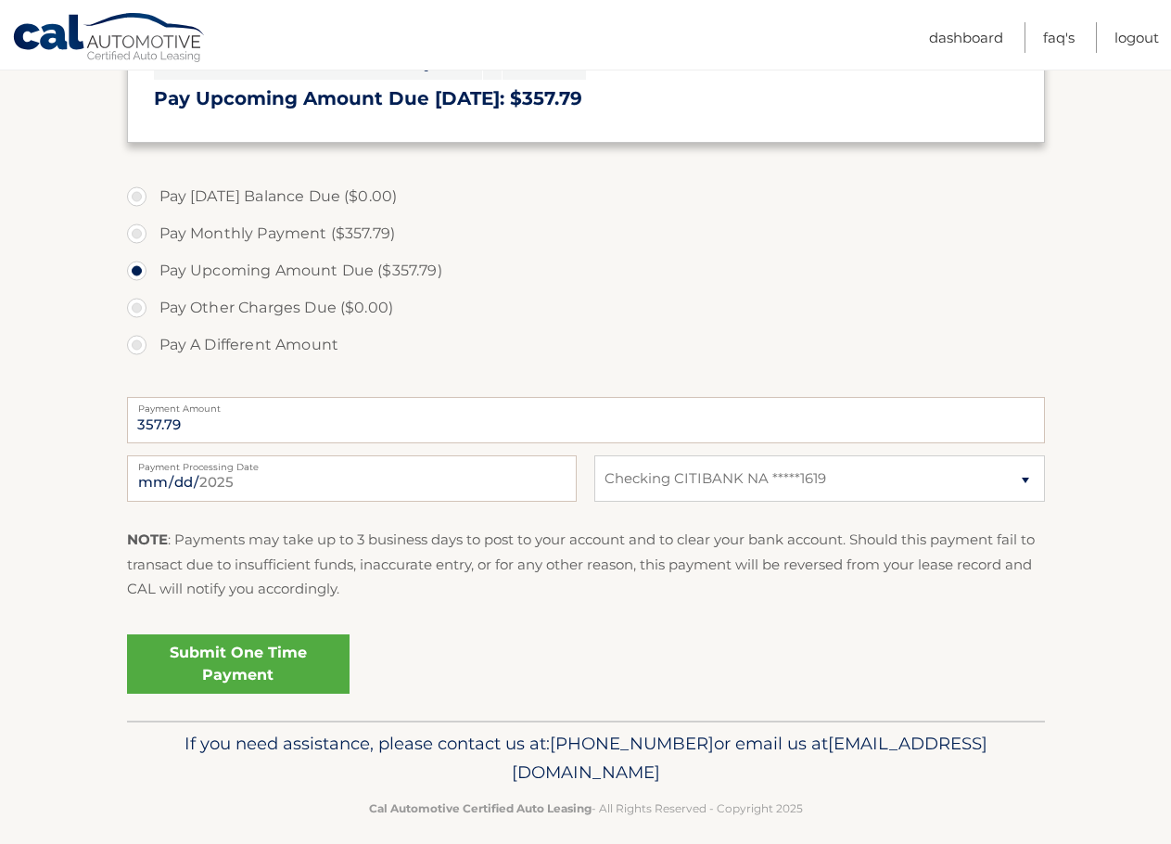
radio input "true"
click at [246, 416] on input "Payment Amount" at bounding box center [586, 420] width 918 height 46
type input "360.00"
click at [265, 658] on link "Submit One Time Payment" at bounding box center [238, 663] width 223 height 59
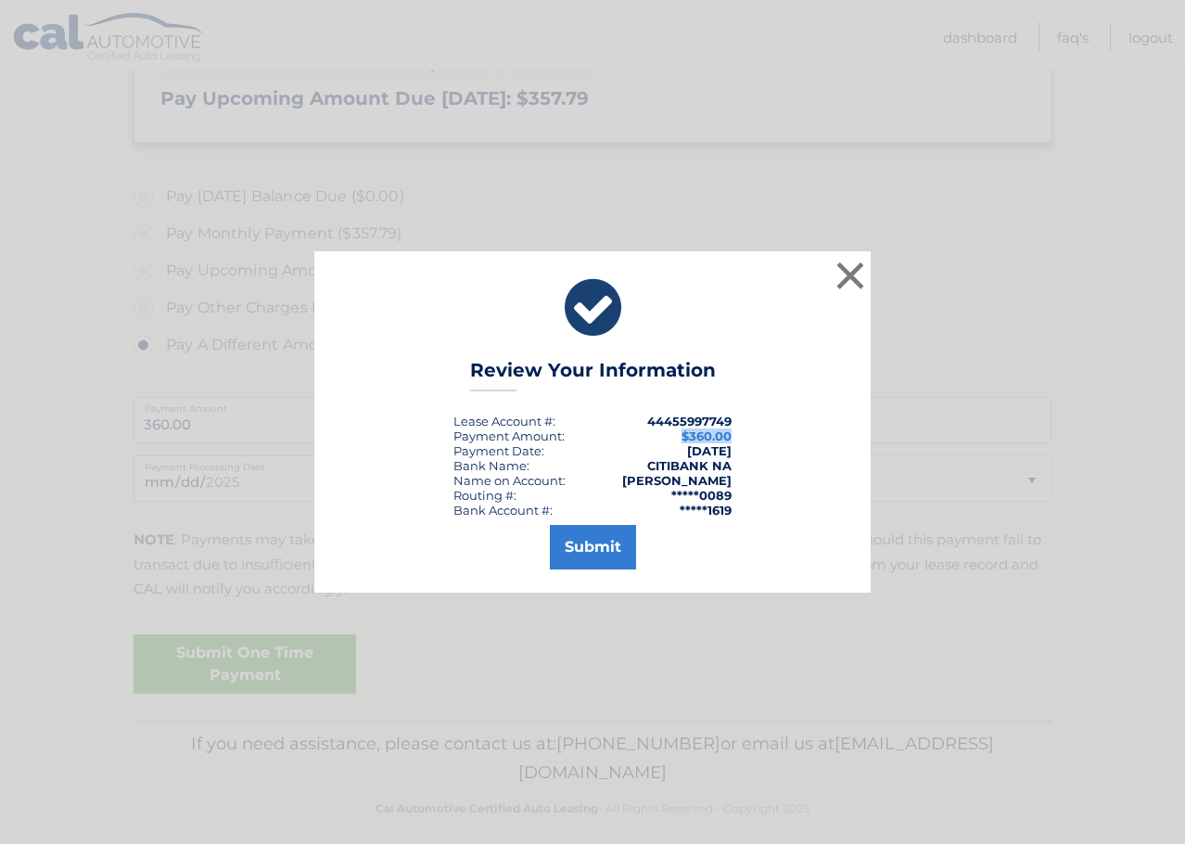
drag, startPoint x: 684, startPoint y: 435, endPoint x: 733, endPoint y: 435, distance: 48.2
click at [733, 435] on div "× Review Your Information Lease Account #: 44455997749 Payment Amount: $360.00 …" at bounding box center [592, 421] width 556 height 341
copy span "$360.00"
click at [586, 546] on button "Submit" at bounding box center [593, 547] width 86 height 45
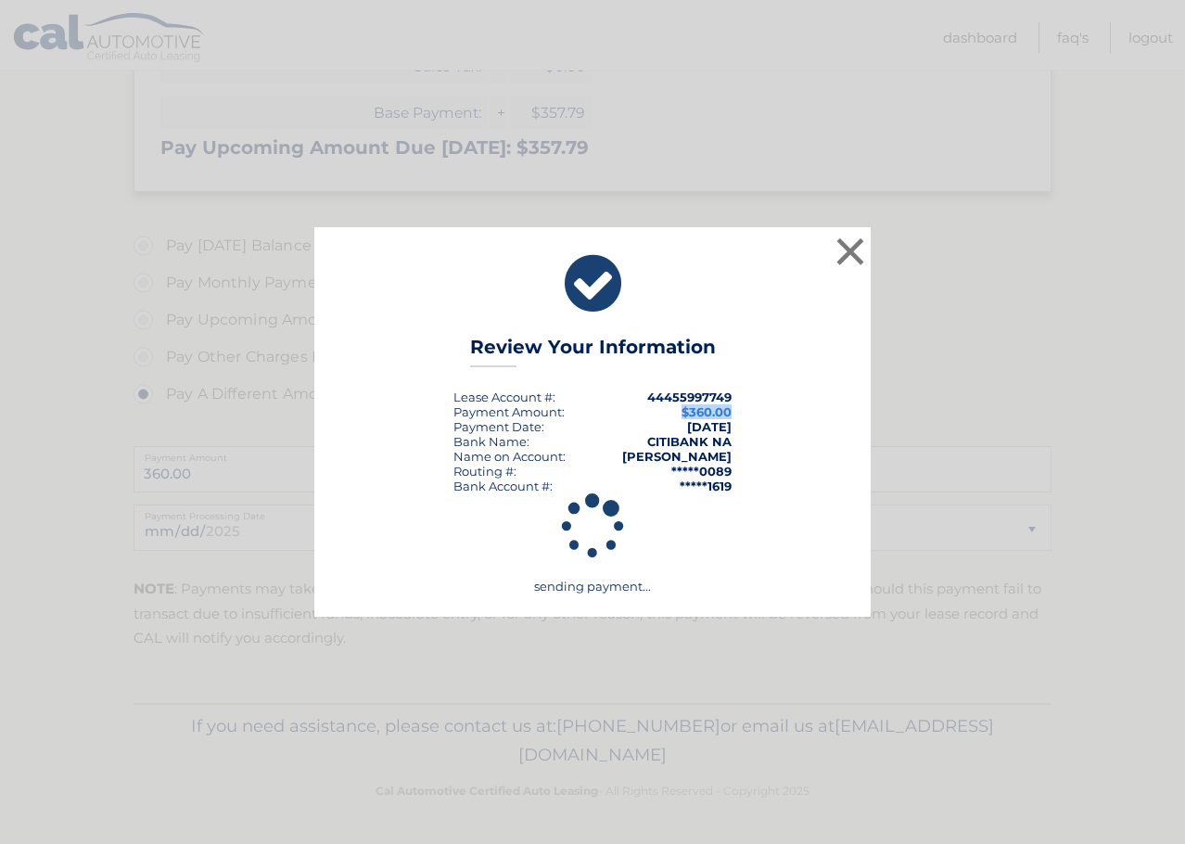
scroll to position [415, 0]
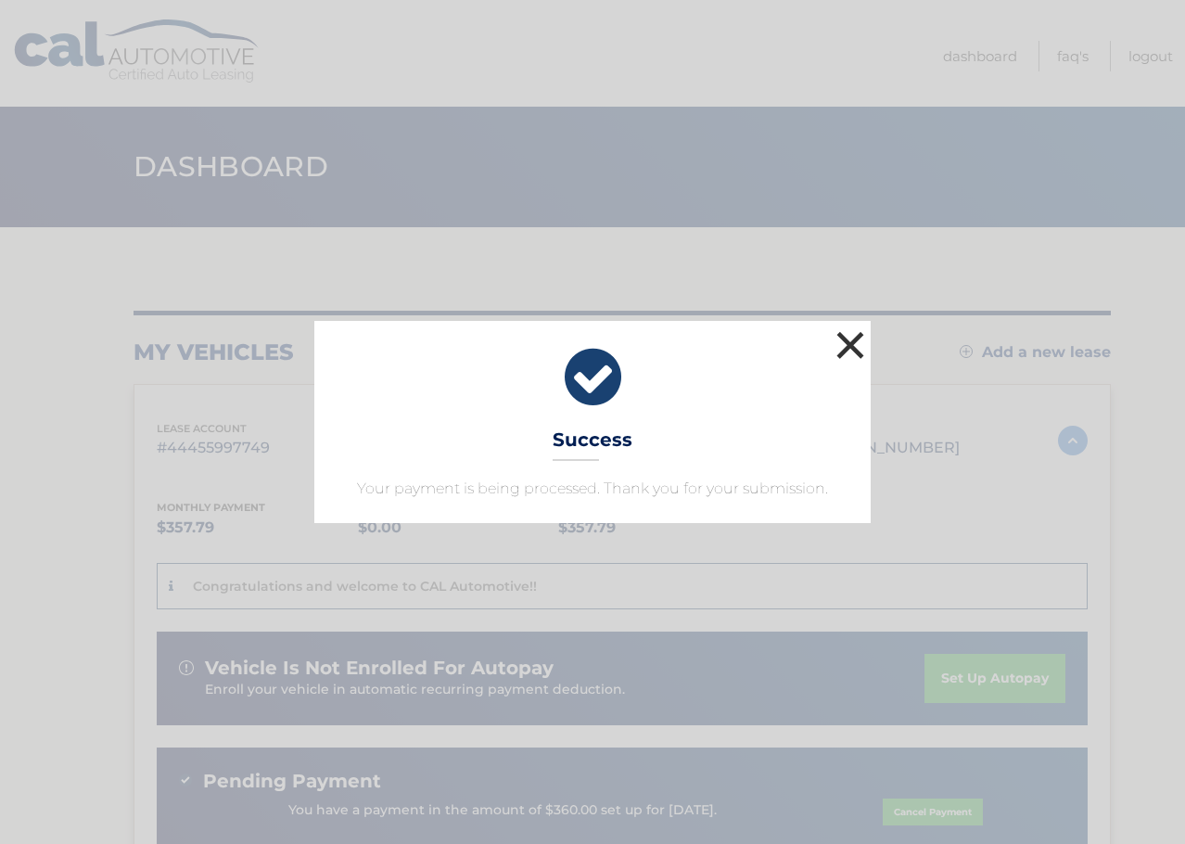
click at [844, 335] on button "×" at bounding box center [850, 344] width 37 height 37
